Goal: Find specific page/section: Find specific page/section

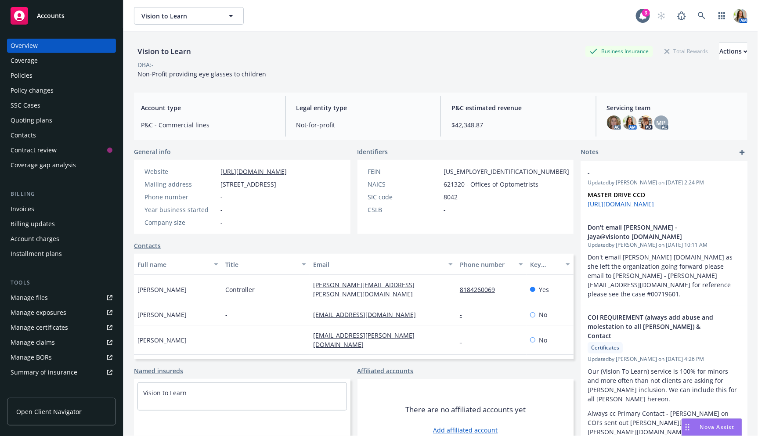
click at [37, 211] on div "Invoices" at bounding box center [62, 209] width 102 height 14
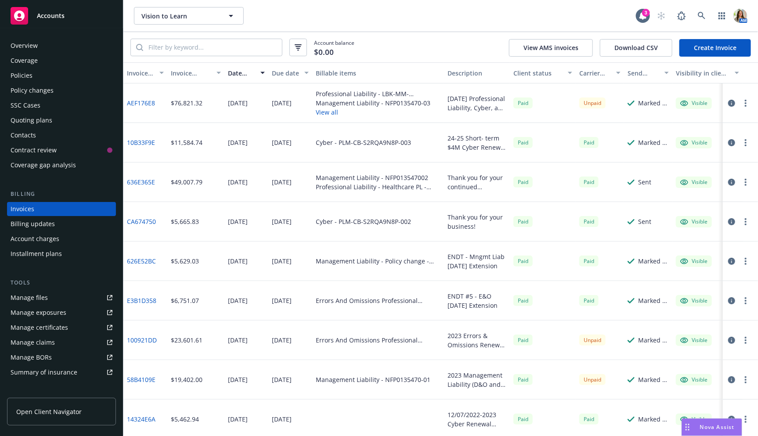
click at [335, 111] on button "View all" at bounding box center [378, 112] width 125 height 9
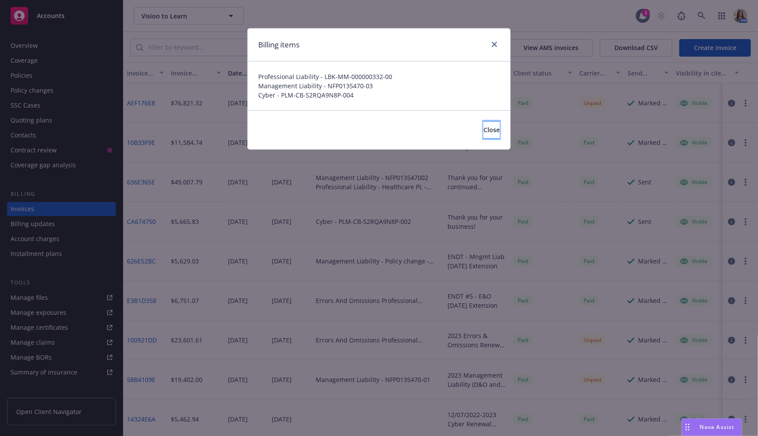
click at [483, 133] on span "Close" at bounding box center [491, 130] width 16 height 8
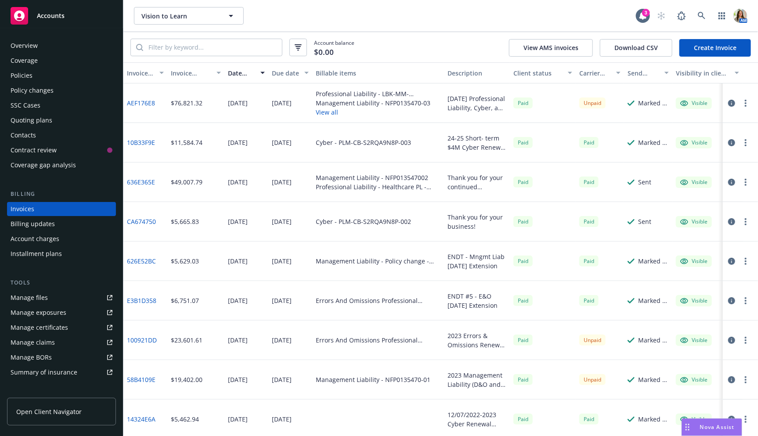
click at [733, 102] on icon "button" at bounding box center [731, 103] width 7 height 7
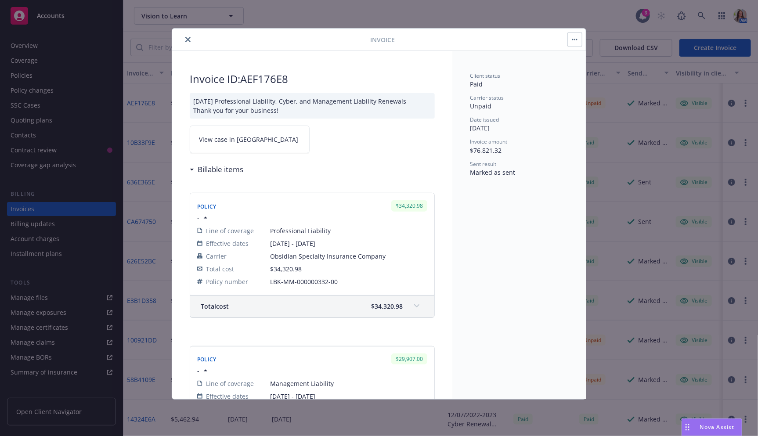
click at [576, 39] on icon "button" at bounding box center [574, 40] width 5 height 2
click at [233, 133] on link "View case in [GEOGRAPHIC_DATA]" at bounding box center [250, 140] width 120 height 28
